Goal: Task Accomplishment & Management: Manage account settings

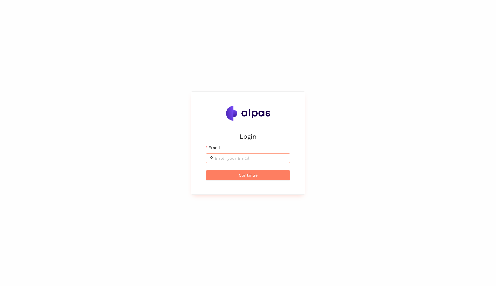
click at [236, 162] on span at bounding box center [248, 158] width 85 height 10
type input "artem.istranin@alpas.ai"
click at [241, 159] on input "Email" at bounding box center [251, 158] width 72 height 7
type input "[EMAIL_ADDRESS]"
click at [236, 162] on span at bounding box center [248, 158] width 85 height 10
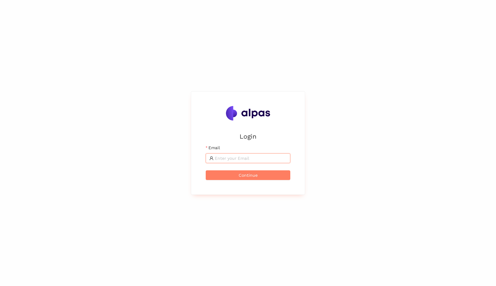
type input "artem.istranin@alpas.ai"
